Goal: Information Seeking & Learning: Learn about a topic

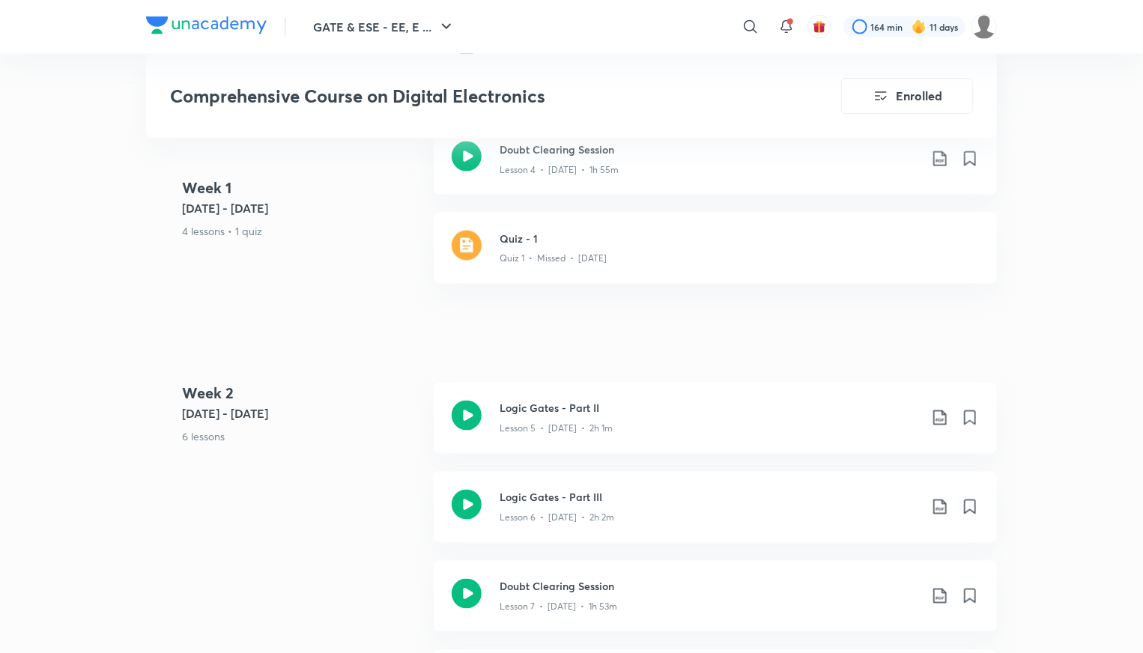
scroll to position [1123, 0]
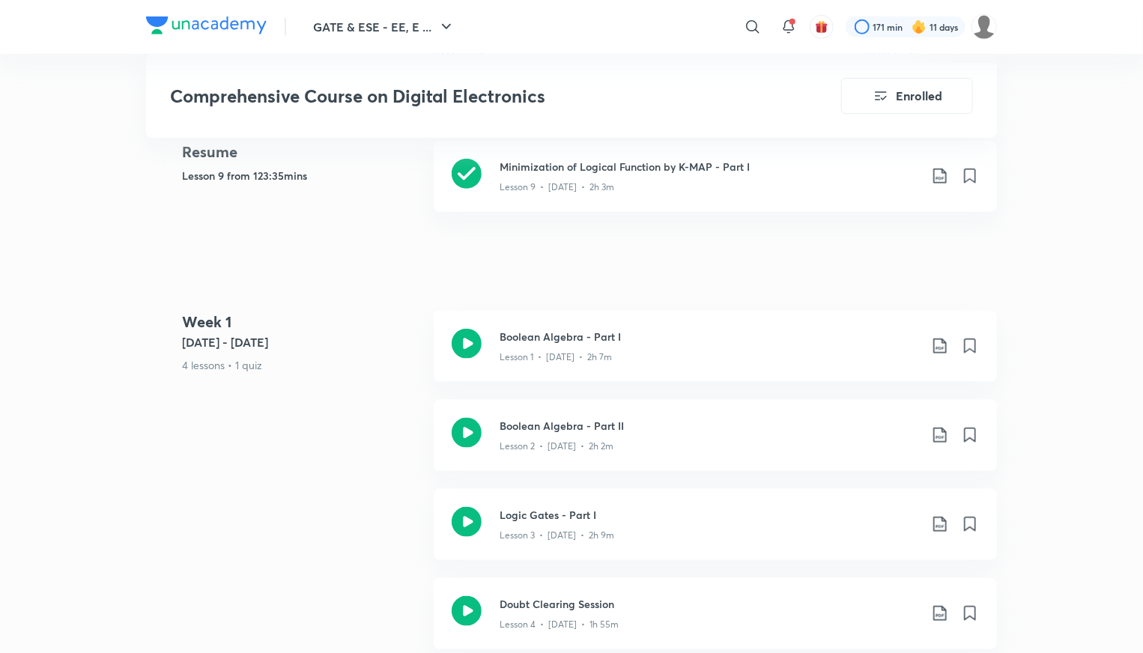
scroll to position [749, 0]
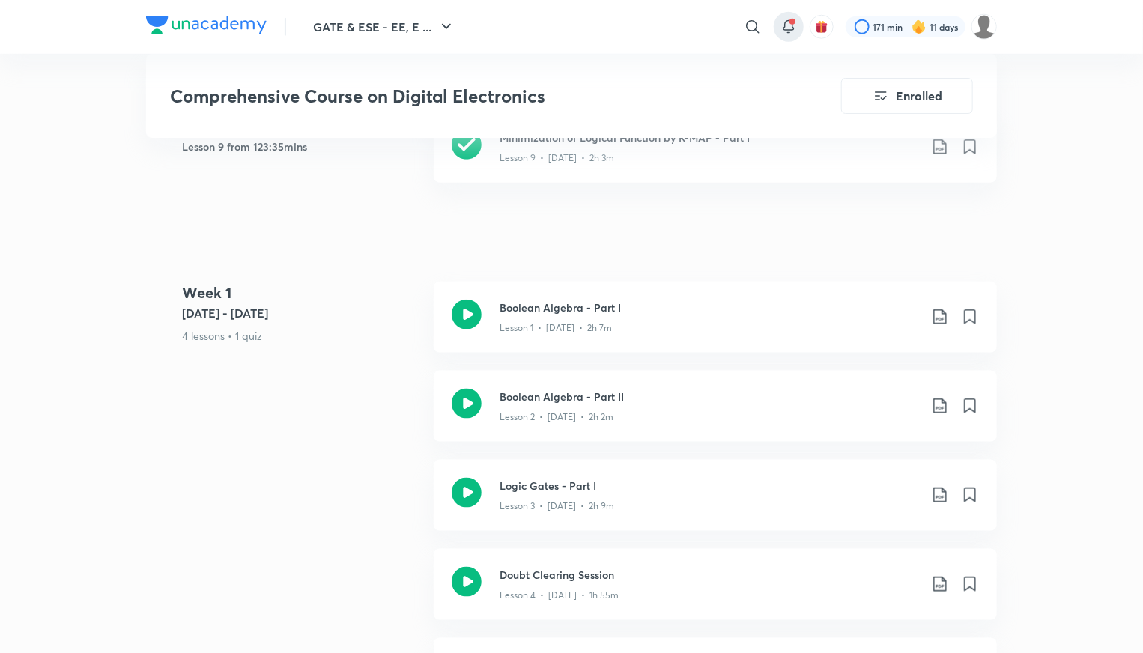
click at [797, 22] on icon at bounding box center [788, 27] width 18 height 18
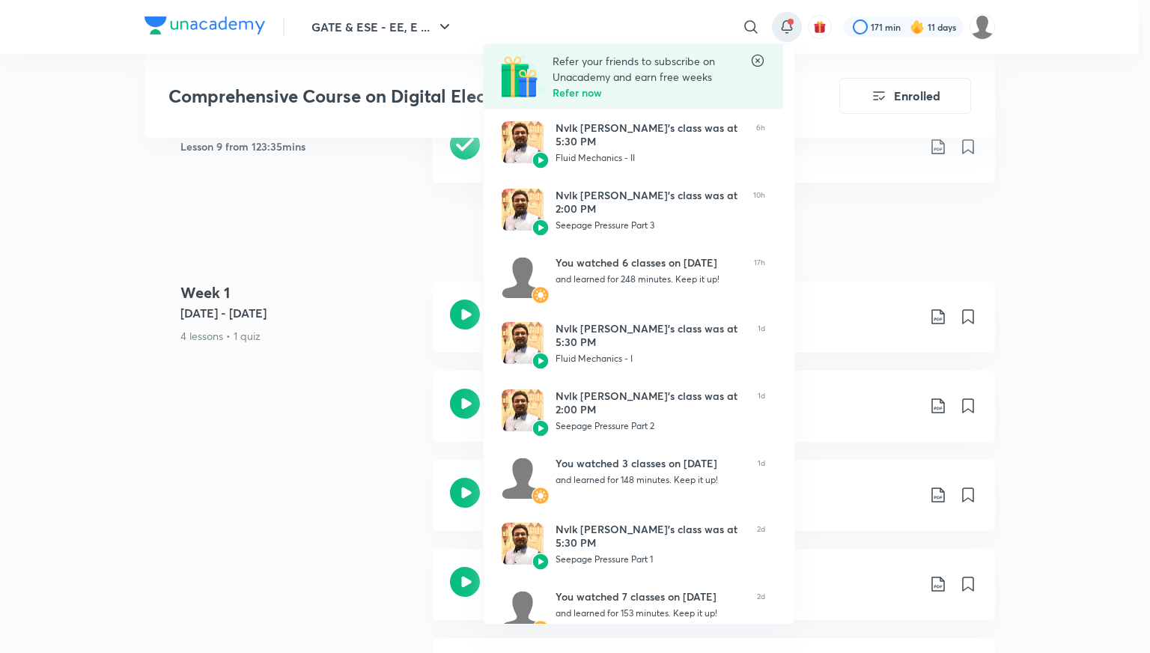
click at [285, 231] on div at bounding box center [575, 326] width 1150 height 653
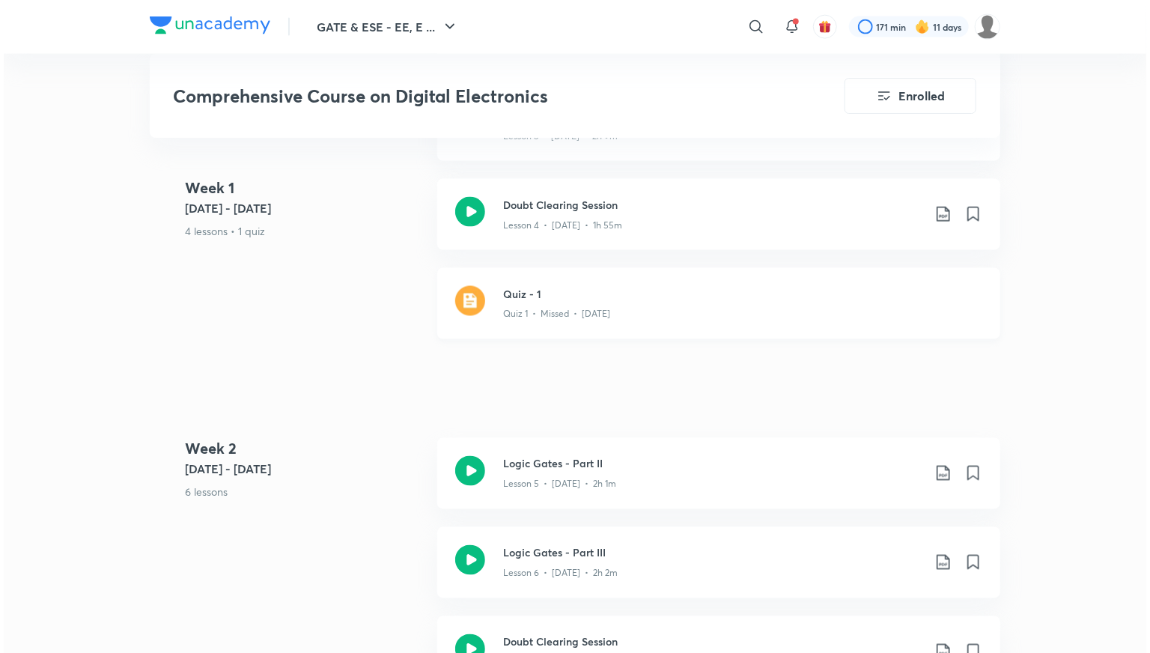
scroll to position [1123, 0]
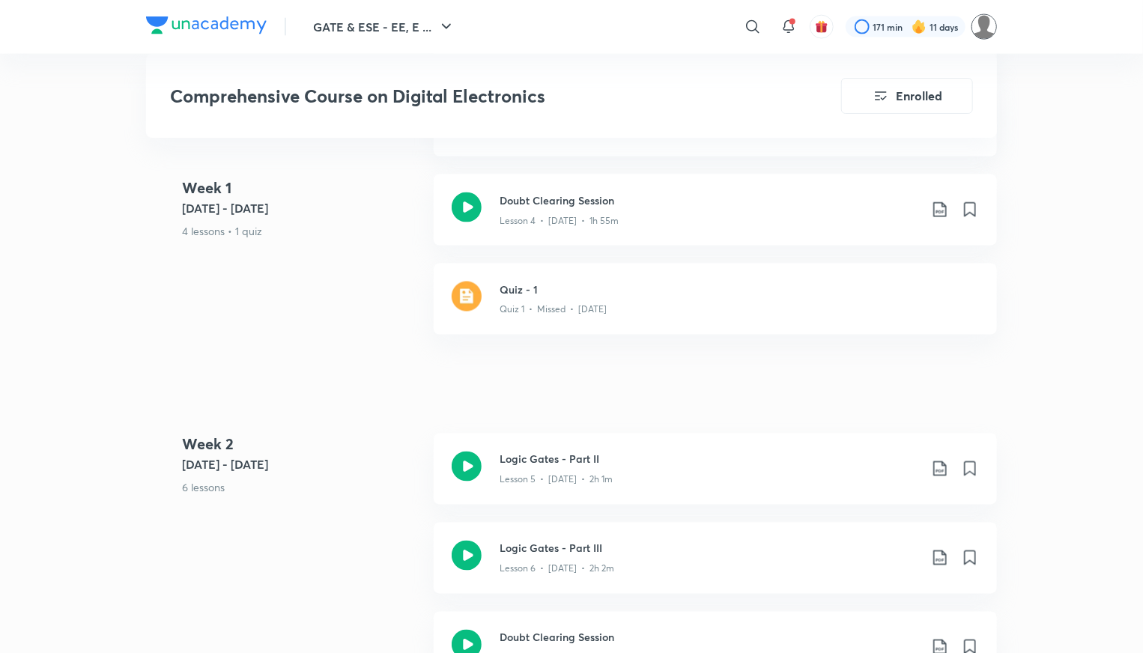
click at [992, 28] on img at bounding box center [983, 26] width 25 height 25
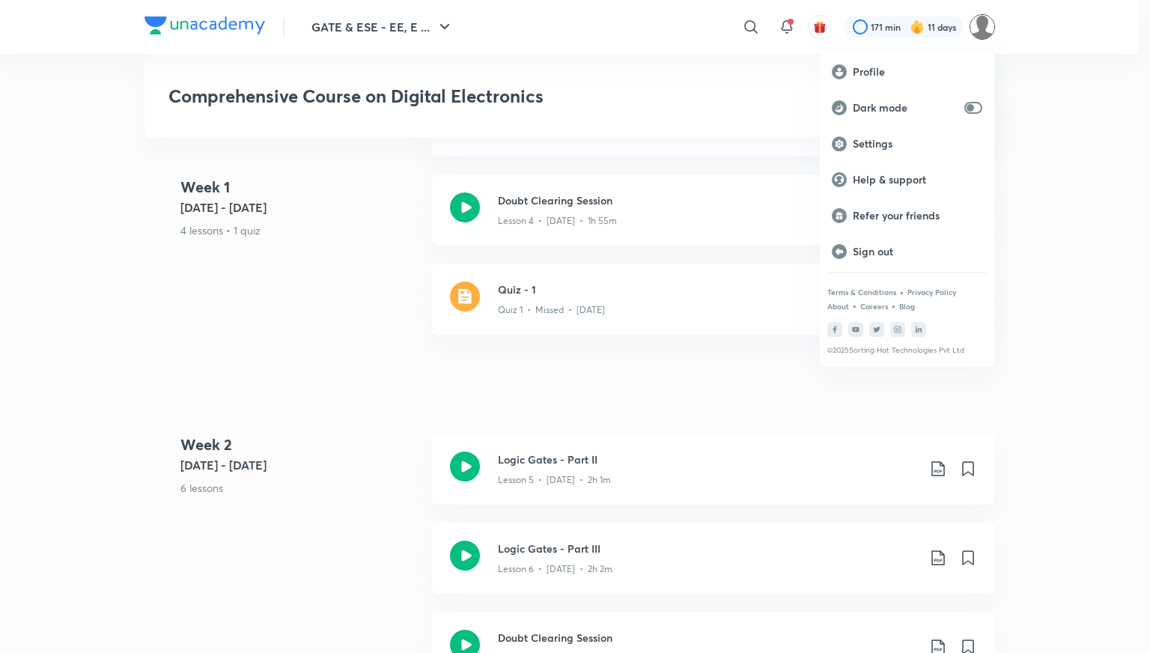
click at [887, 18] on div at bounding box center [575, 326] width 1150 height 653
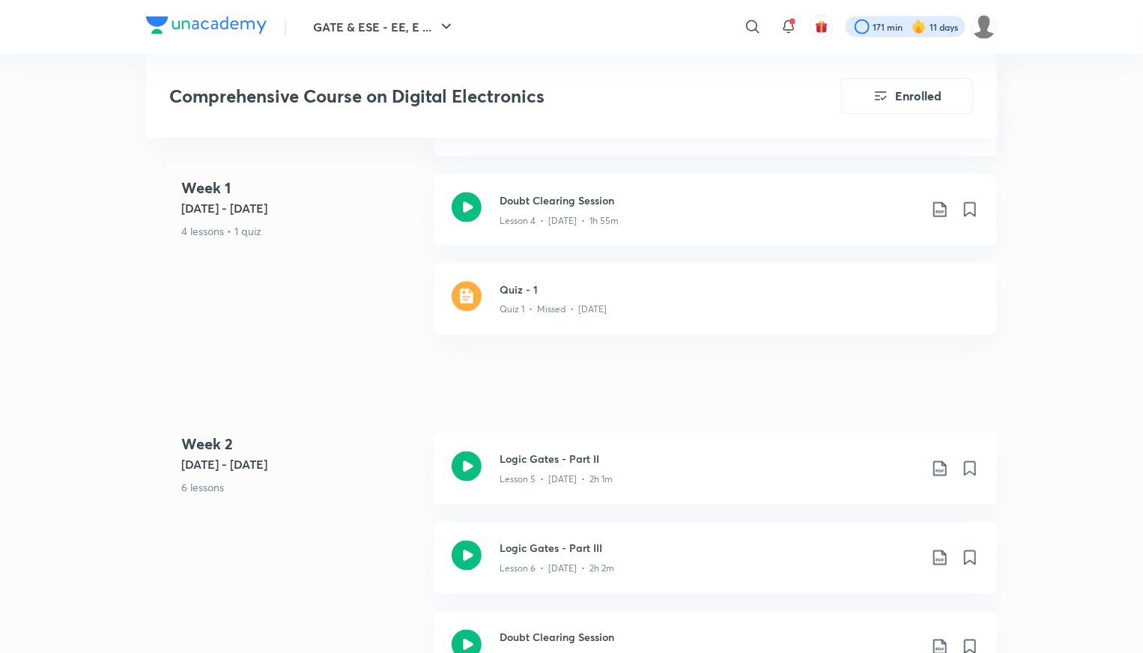
click at [890, 27] on div at bounding box center [905, 26] width 120 height 21
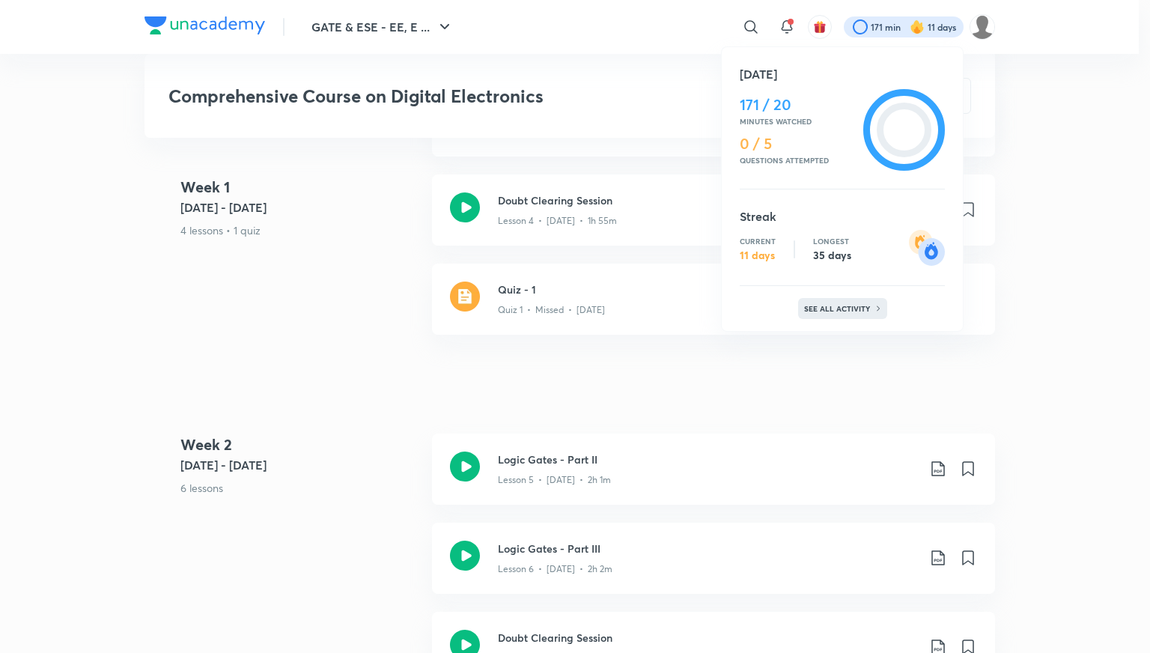
click at [848, 308] on p "See all activity" at bounding box center [839, 308] width 70 height 9
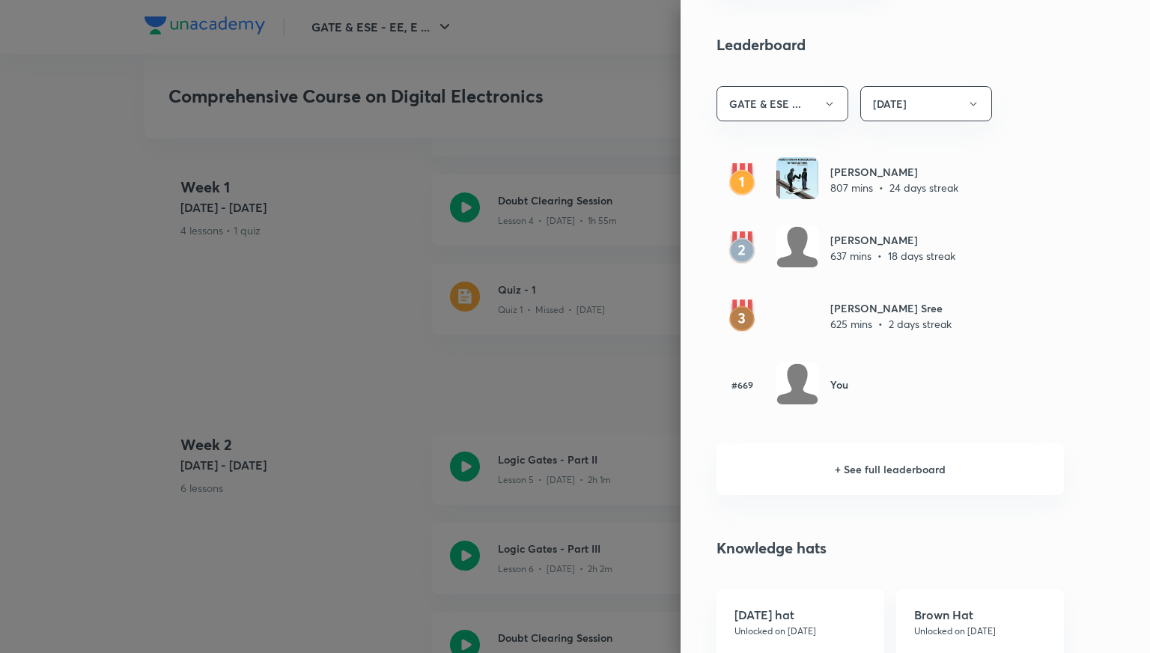
scroll to position [824, 0]
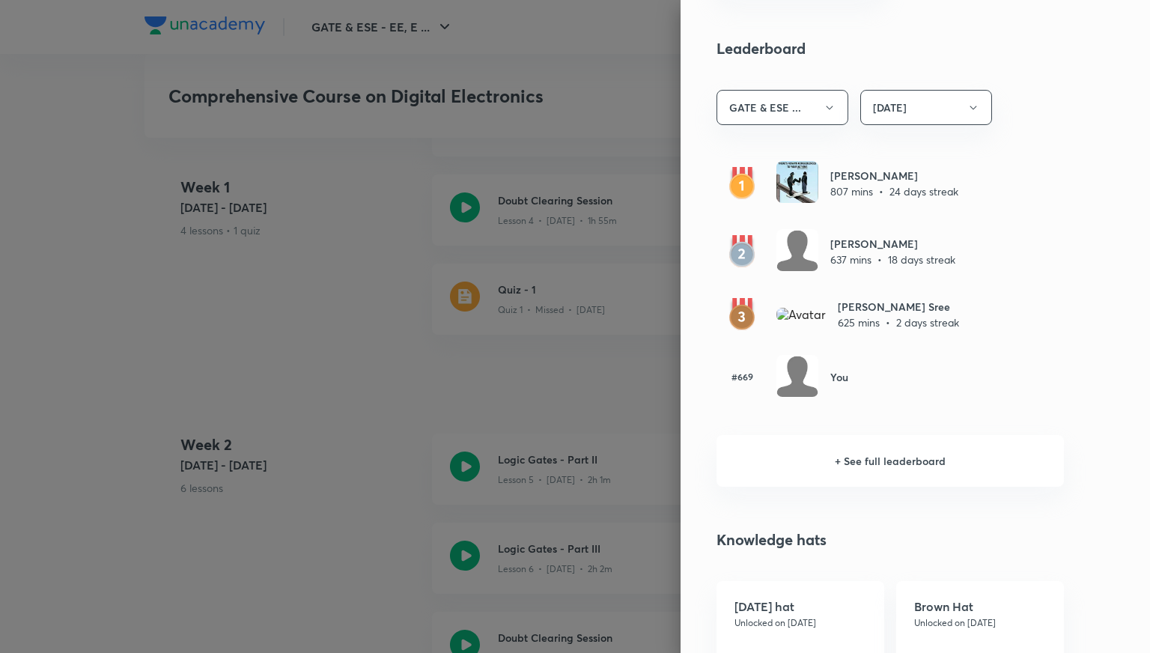
click at [898, 459] on h6 "+ See full leaderboard" at bounding box center [890, 461] width 347 height 52
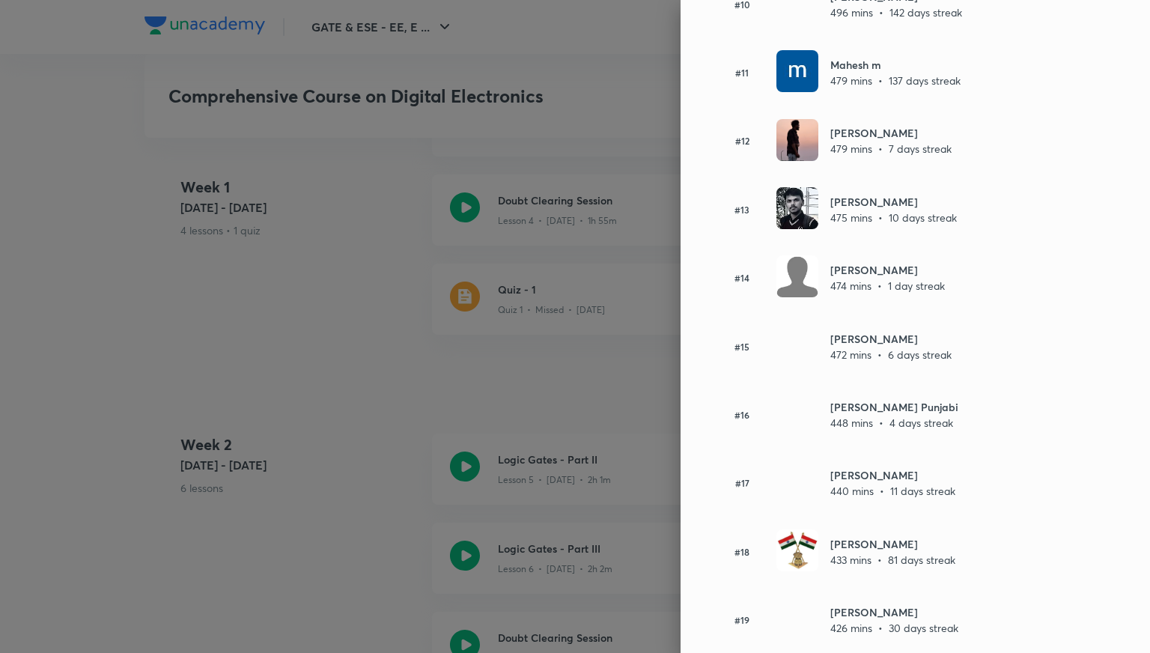
scroll to position [770, 0]
